Goal: Information Seeking & Learning: Learn about a topic

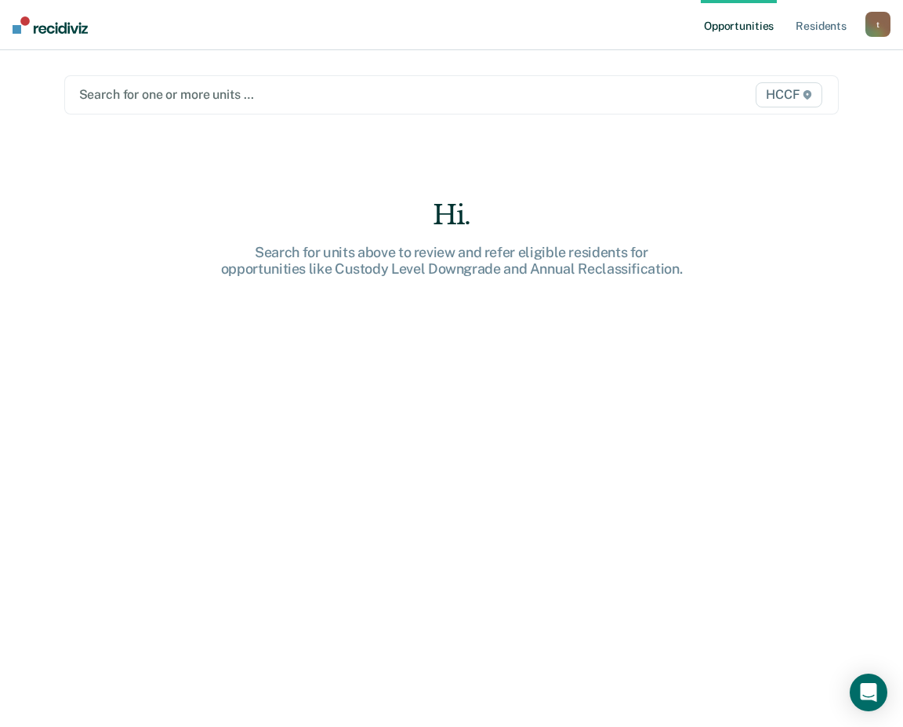
click at [232, 92] on div at bounding box center [339, 94] width 521 height 18
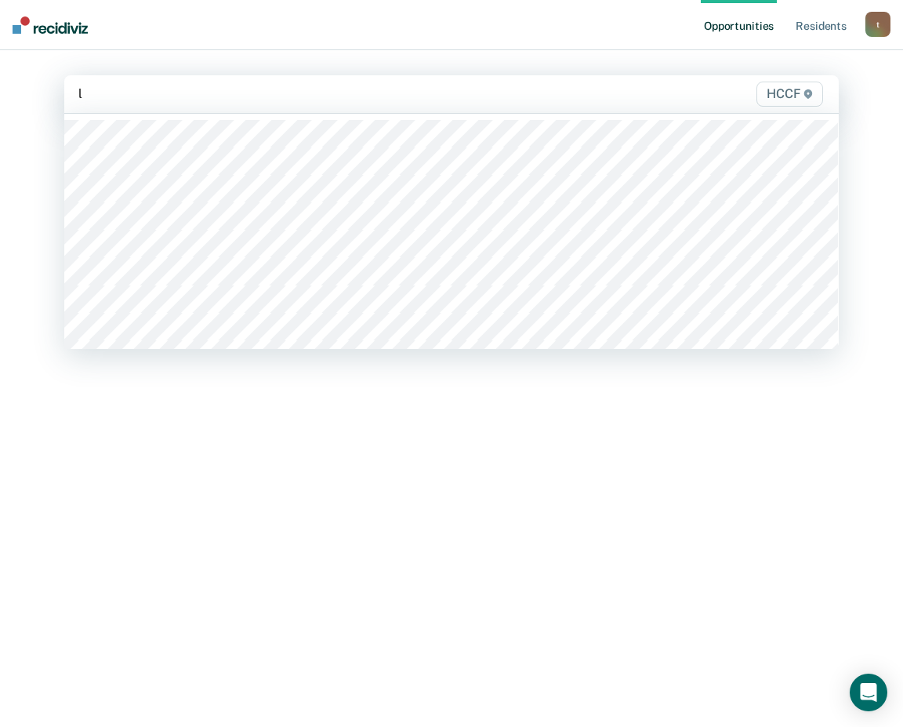
type input "la"
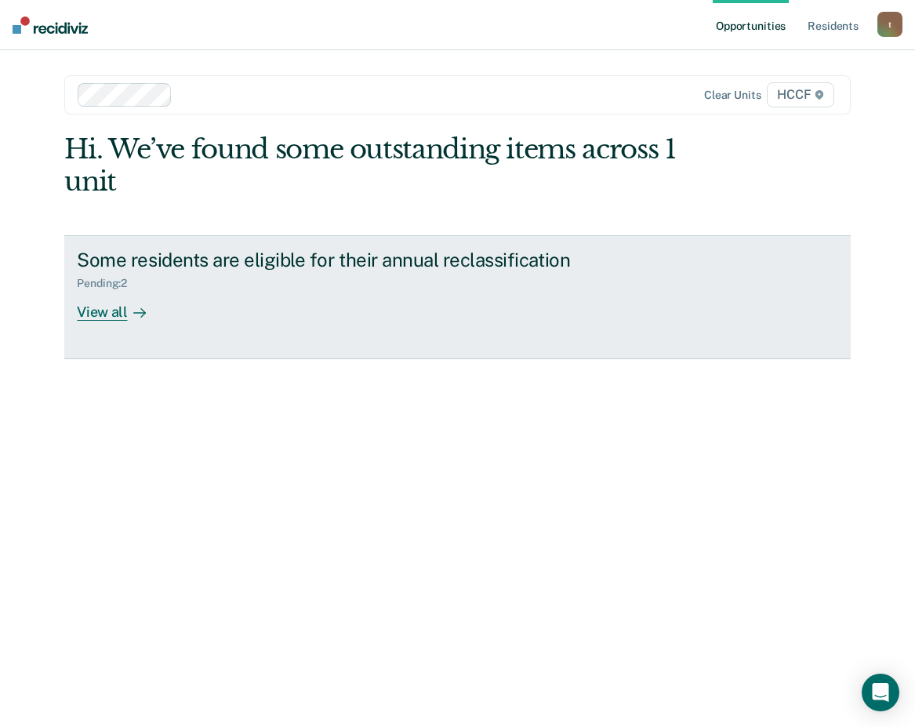
click at [107, 307] on div "View all" at bounding box center [121, 305] width 88 height 31
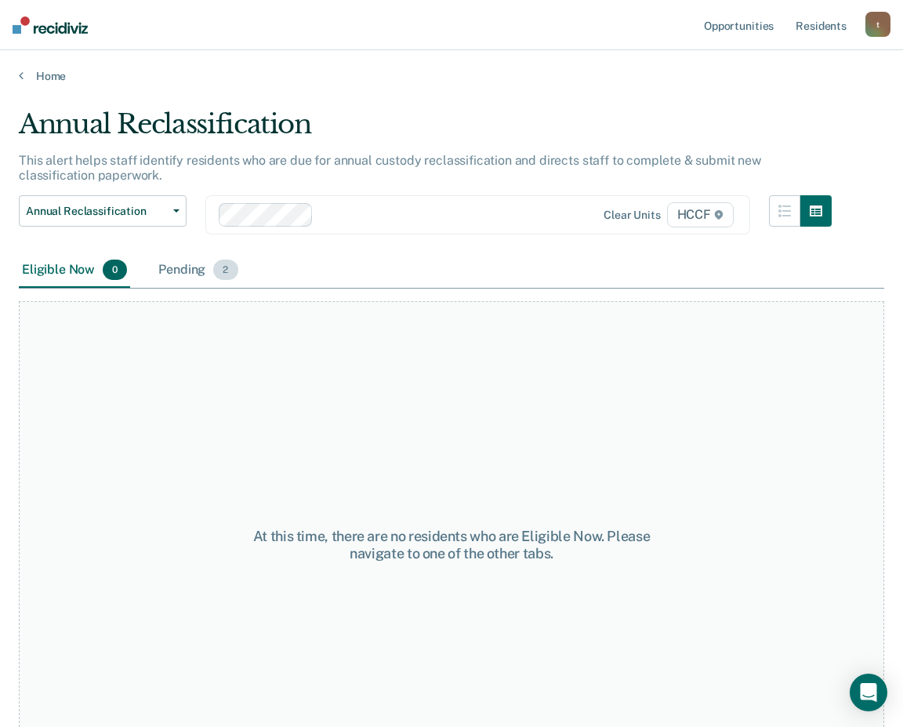
click at [175, 268] on div "Pending 2" at bounding box center [197, 270] width 85 height 35
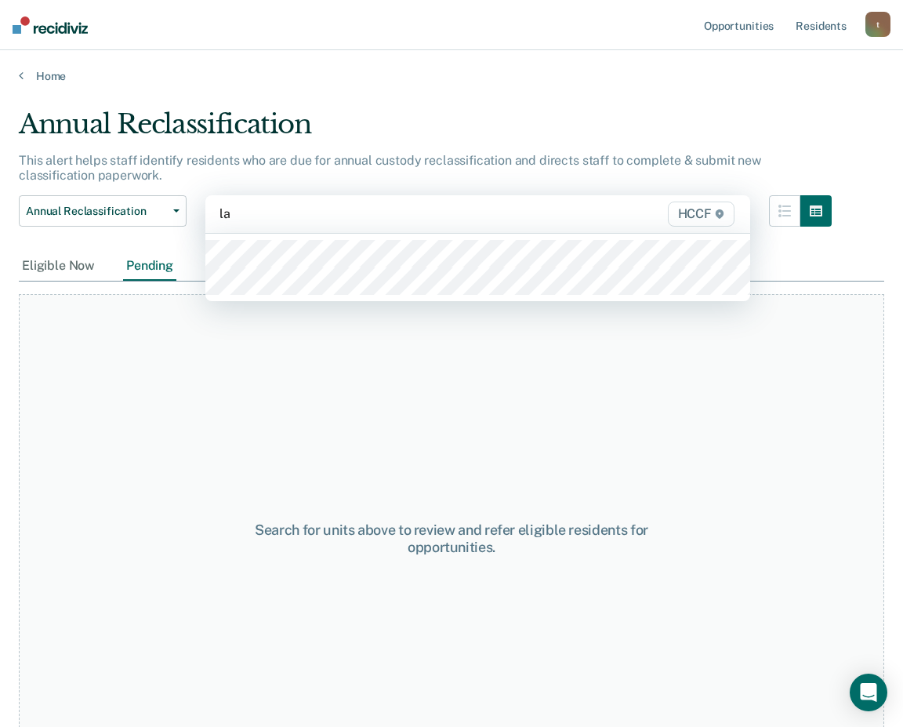
type input "la2"
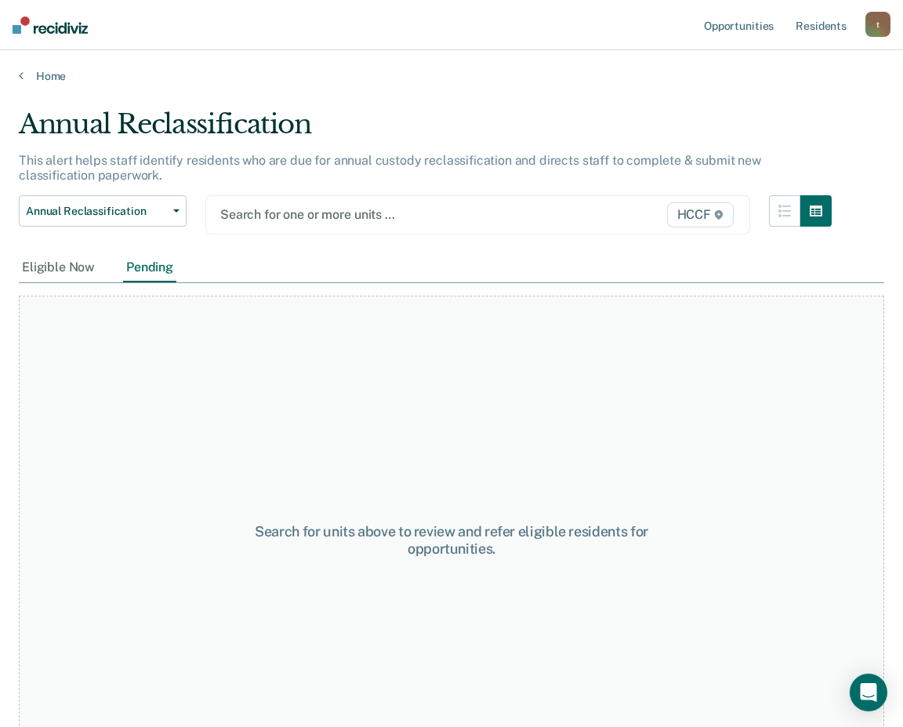
click at [254, 213] on div at bounding box center [400, 214] width 360 height 18
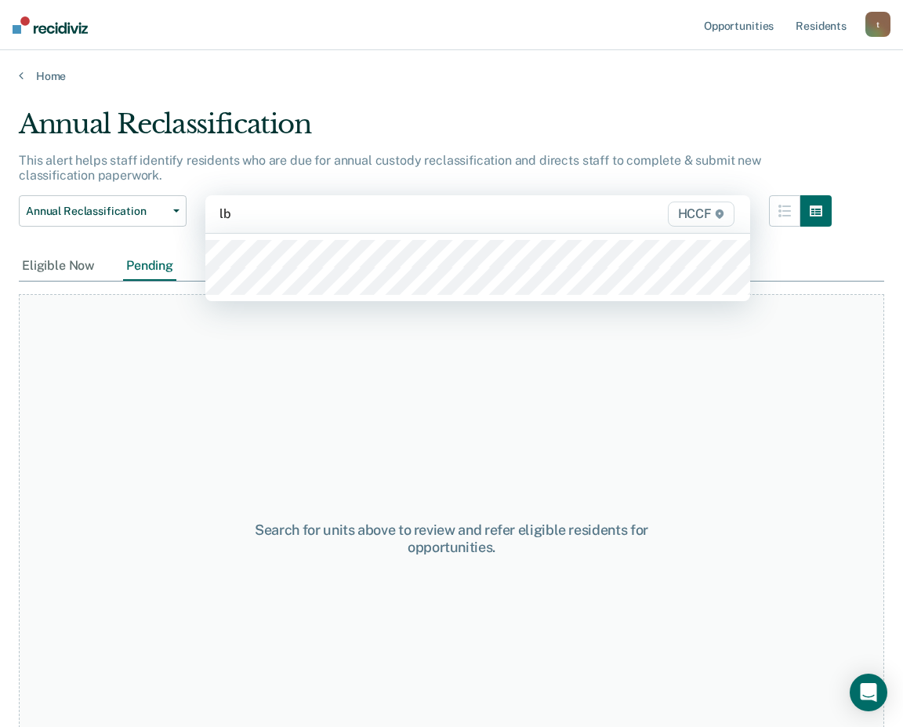
type input "lb1"
type input "lb2"
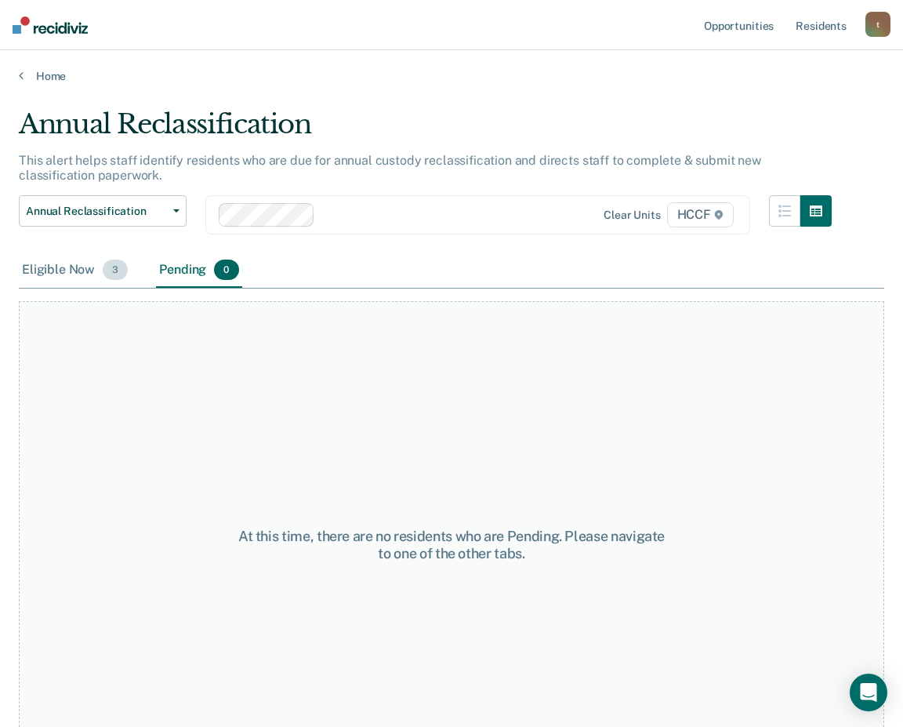
click at [89, 271] on div "Eligible Now 3" at bounding box center [75, 270] width 112 height 35
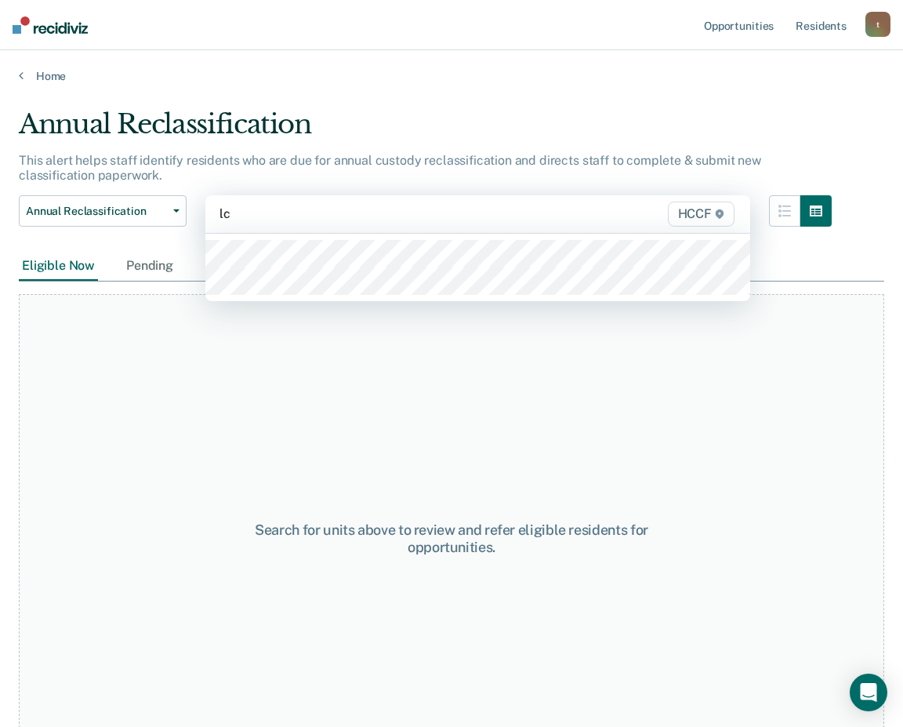
type input "lc1"
type input "lc2"
type input "ld1"
type input "ld2"
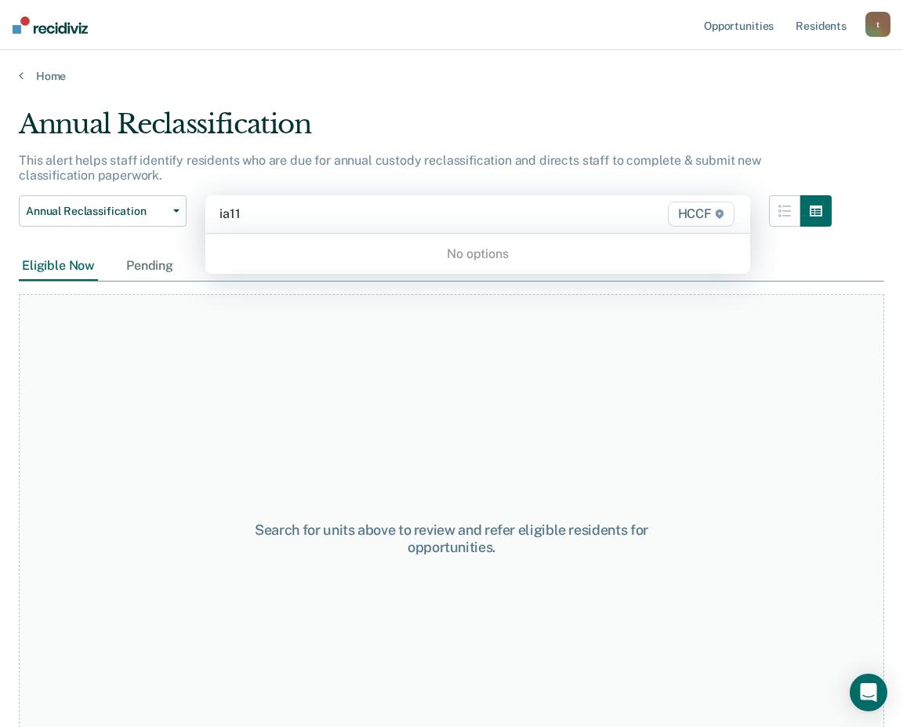
type input "ia1"
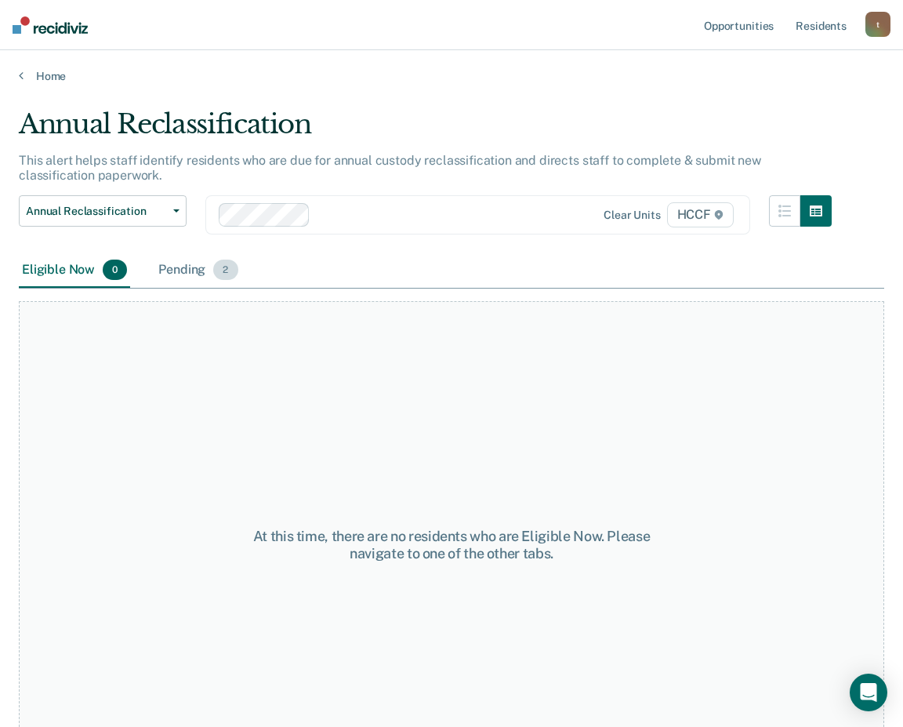
click at [191, 274] on div "Pending 2" at bounding box center [197, 270] width 85 height 35
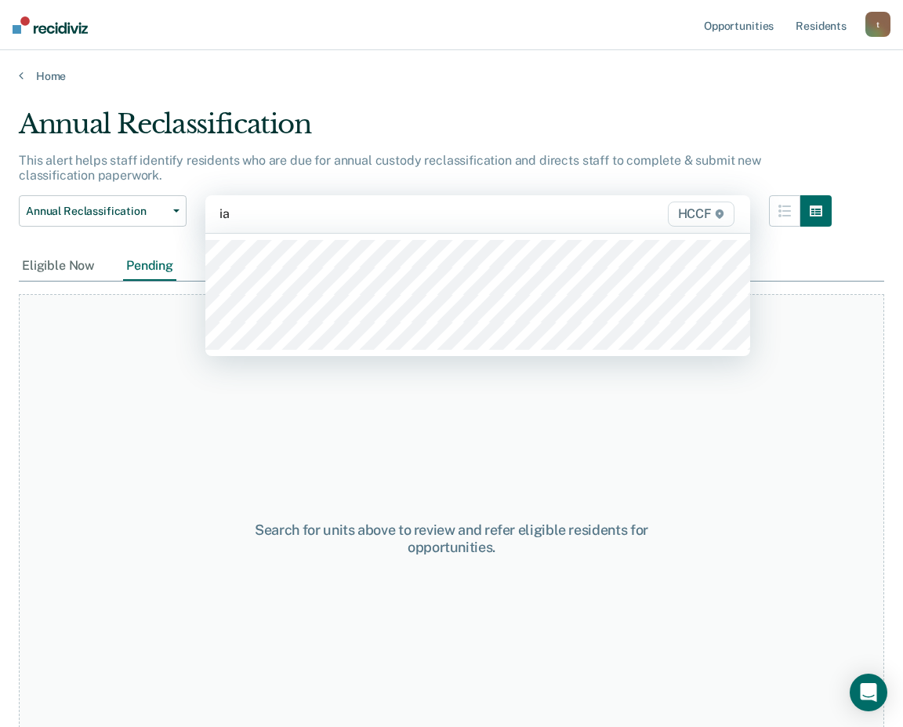
type input "ia2"
type input "ib1"
type input "ib2"
type input "ic1"
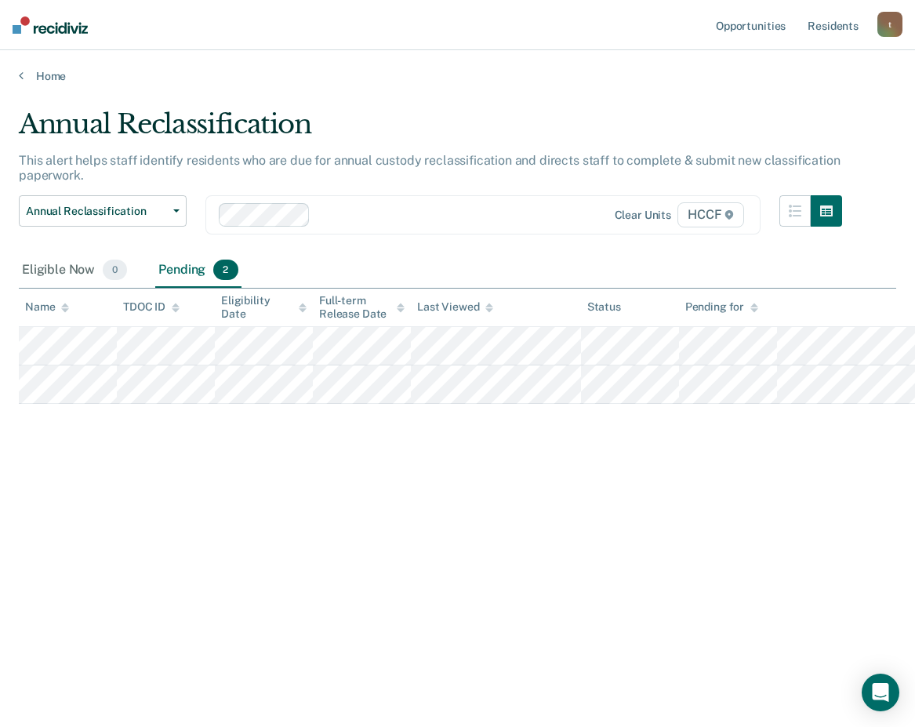
drag, startPoint x: 256, startPoint y: 356, endPoint x: 116, endPoint y: 428, distance: 157.1
click at [98, 439] on div "Annual Reclassification This alert helps staff identify residents who are due f…" at bounding box center [458, 358] width 878 height 501
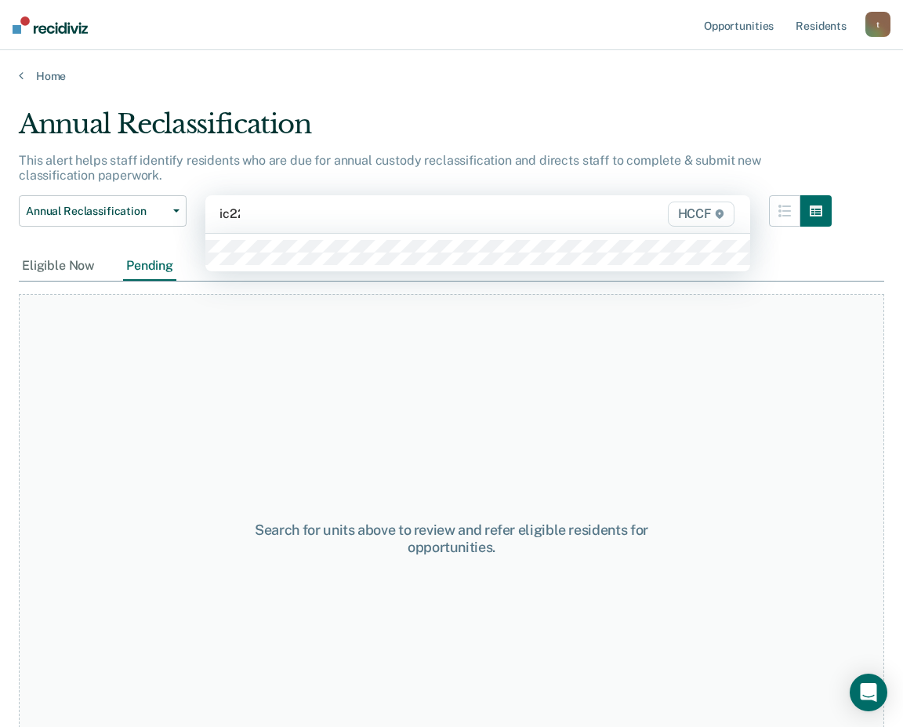
type input "ic2"
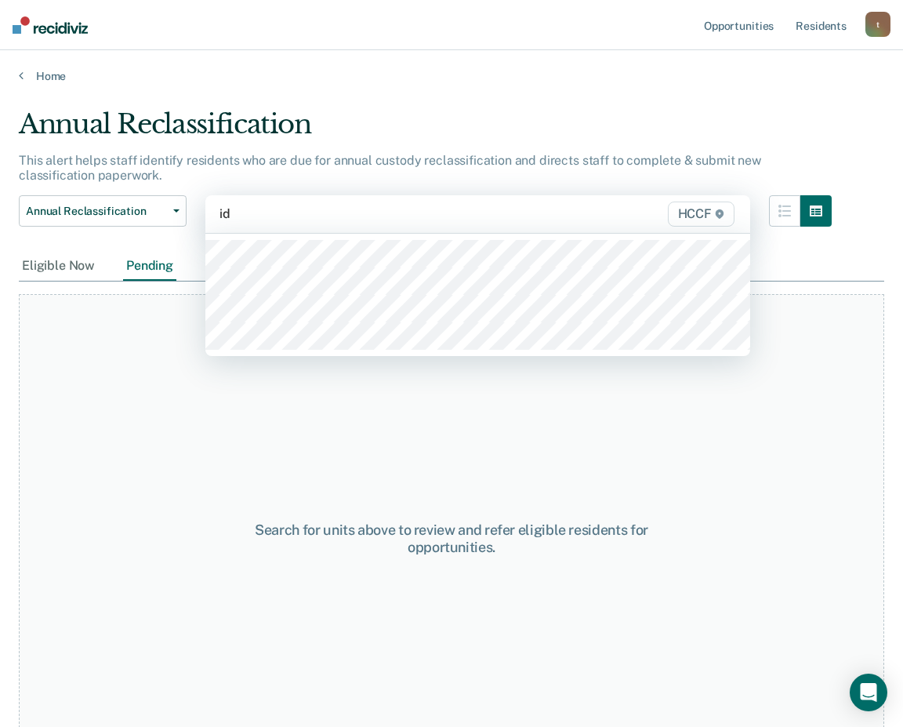
type input "id1"
type input "id2"
